Goal: Navigation & Orientation: Find specific page/section

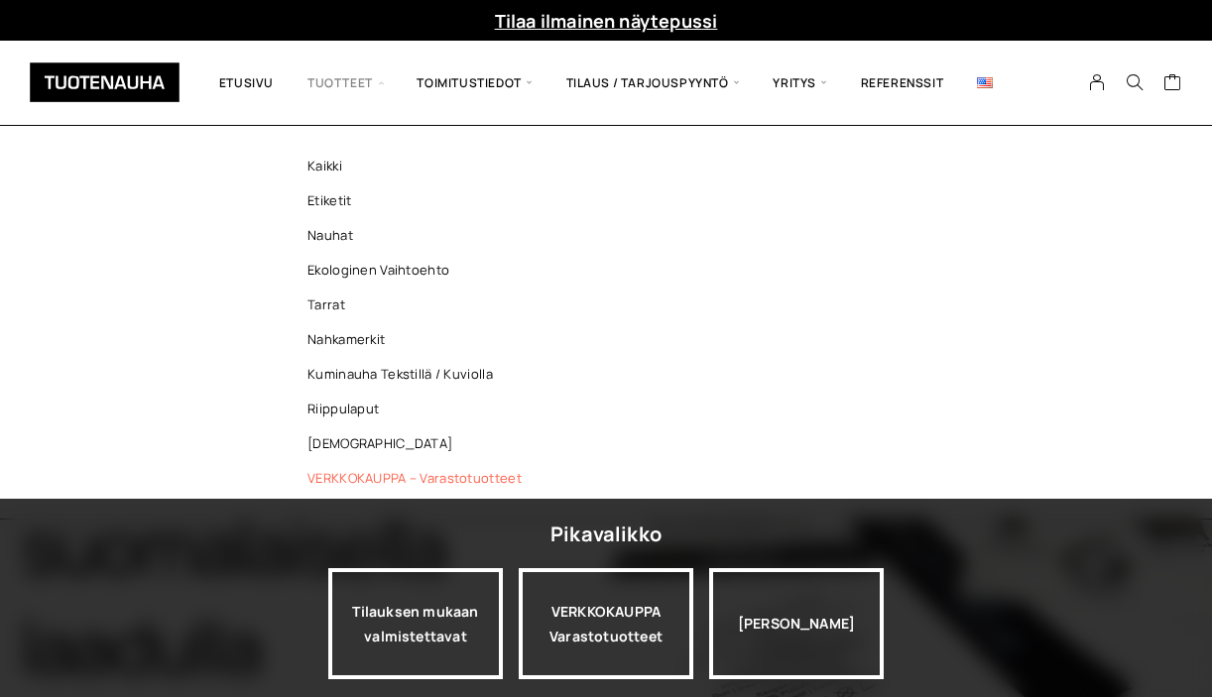
click at [448, 483] on link "VERKKOKAUPPA – Varastotuotteet" at bounding box center [420, 478] width 288 height 35
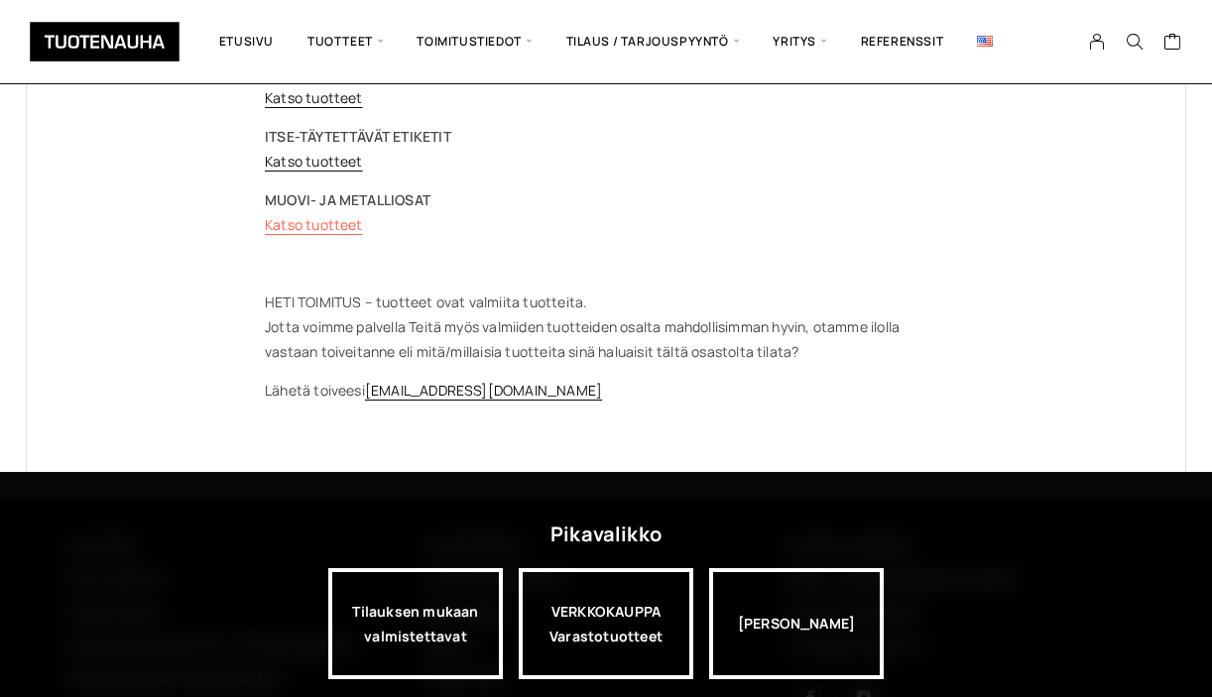
scroll to position [602, 0]
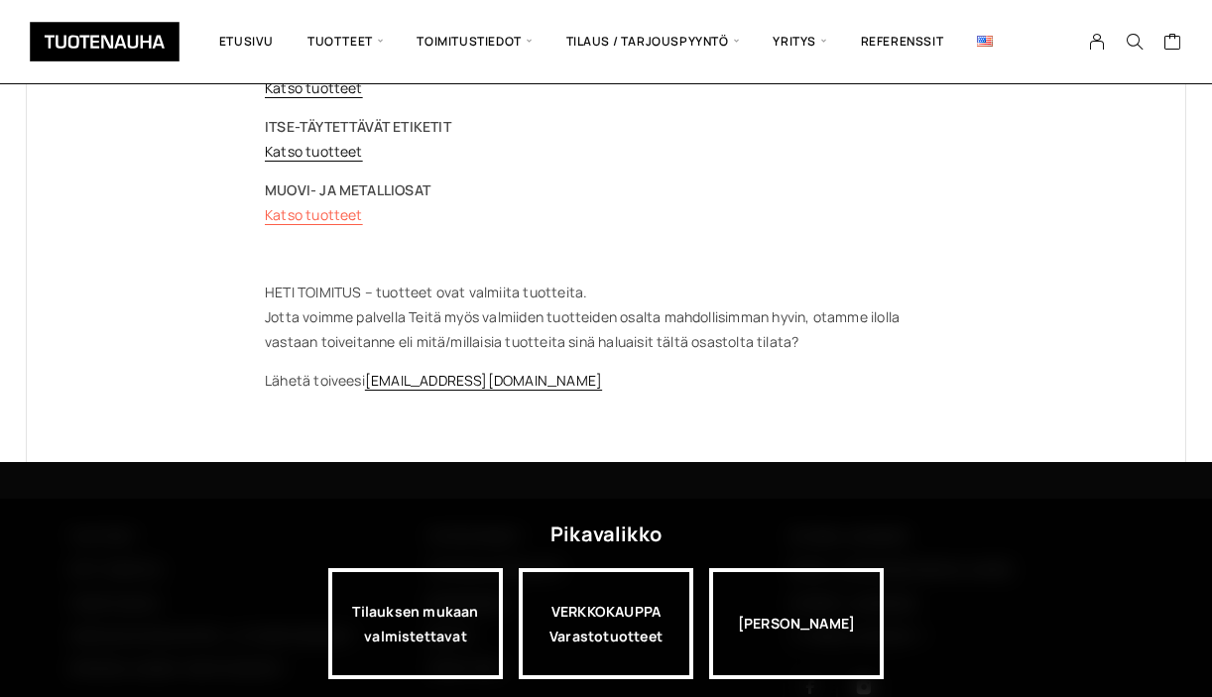
click at [318, 212] on link "Katso tuotteet" at bounding box center [314, 214] width 98 height 19
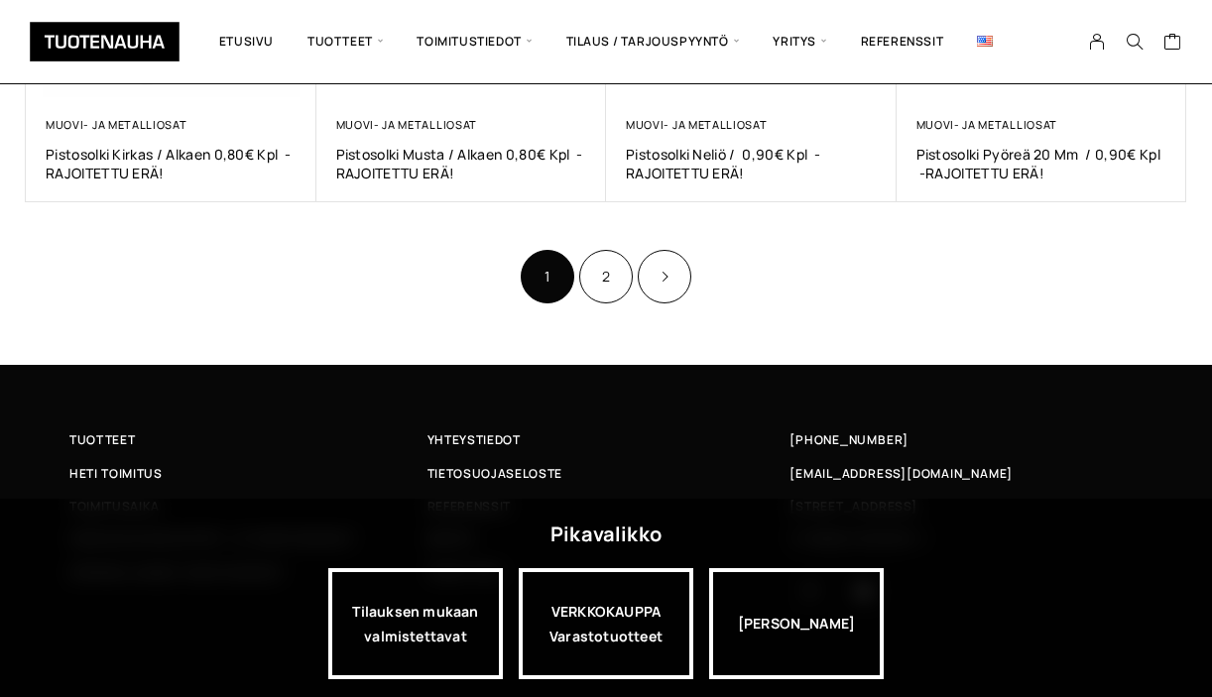
scroll to position [1419, 0]
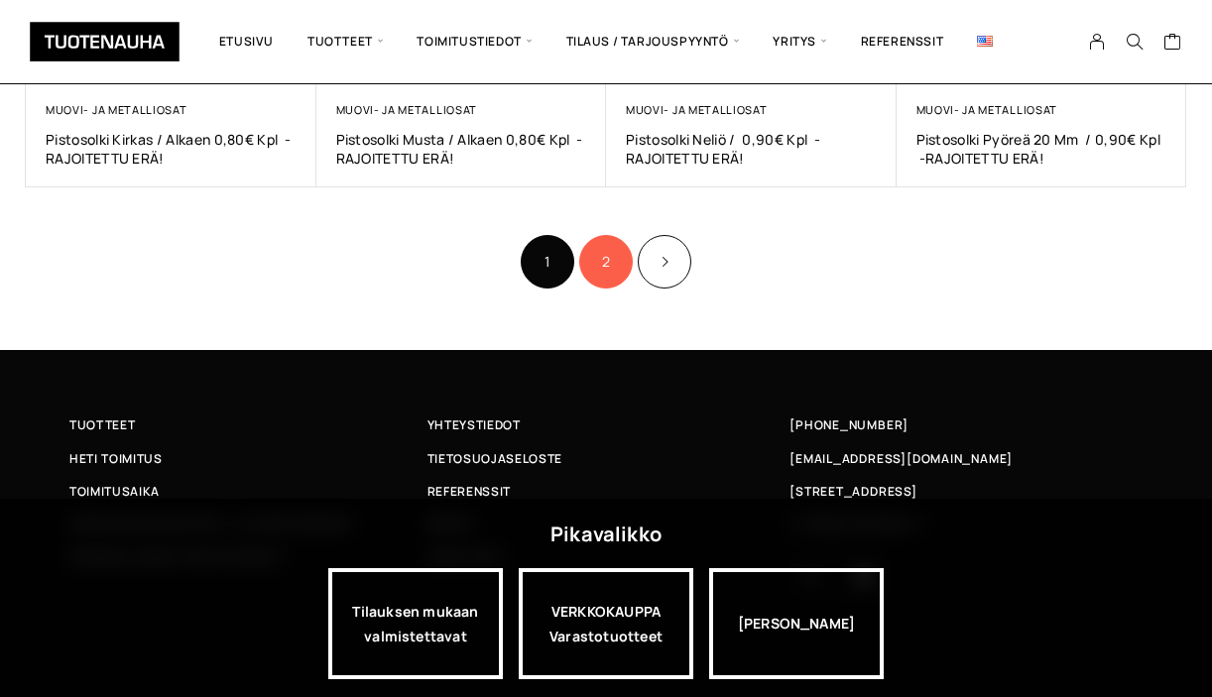
click at [609, 261] on link "2" at bounding box center [606, 262] width 54 height 54
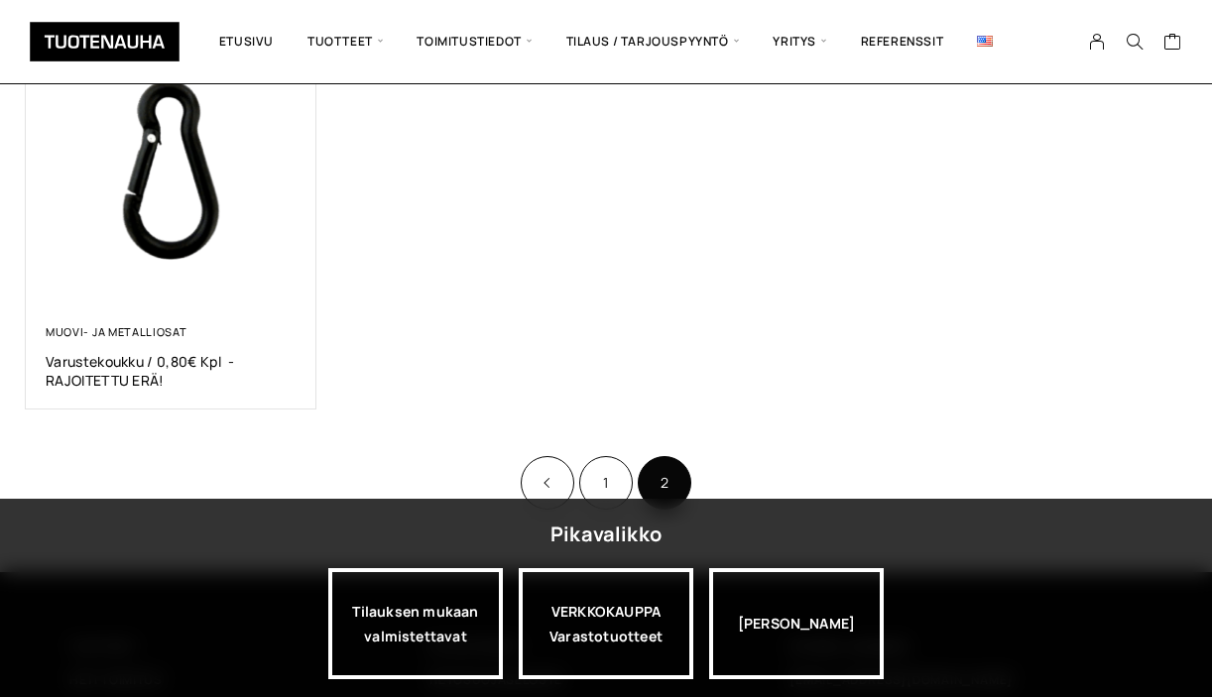
scroll to position [806, 0]
